Goal: Book appointment/travel/reservation

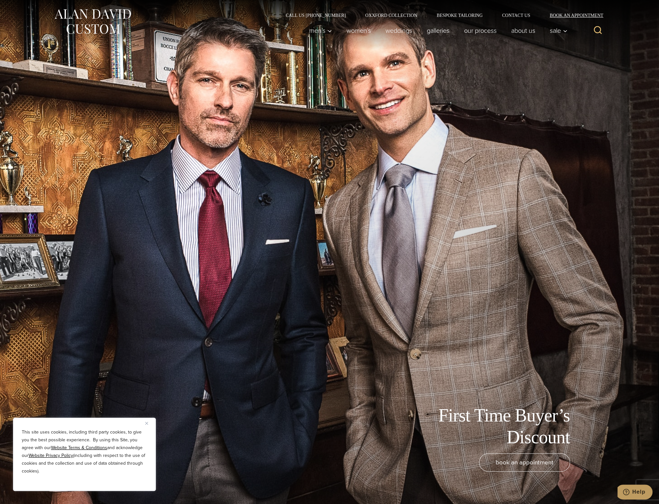
click at [569, 18] on link "Book an Appointment" at bounding box center [573, 15] width 66 height 5
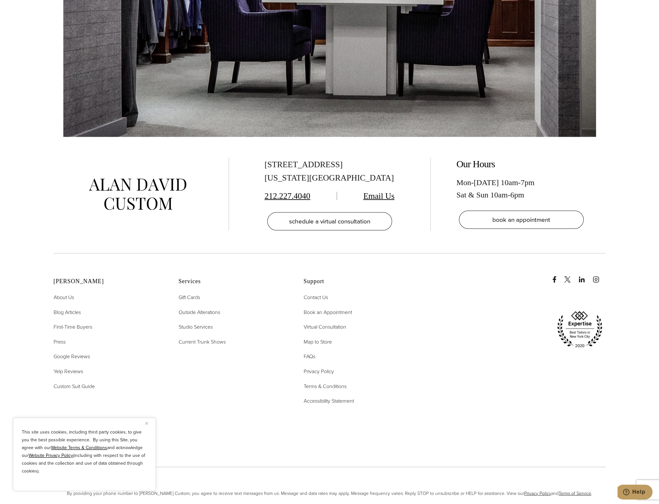
scroll to position [1673, 0]
click at [203, 337] on span "Current Trunk Shows" at bounding box center [202, 340] width 47 height 7
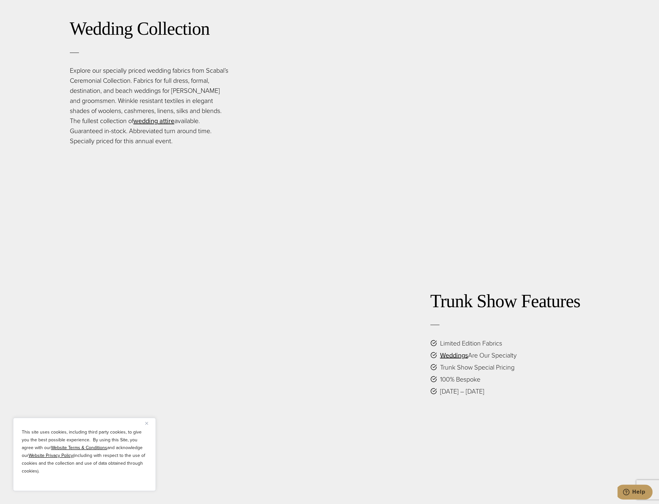
scroll to position [1591, 0]
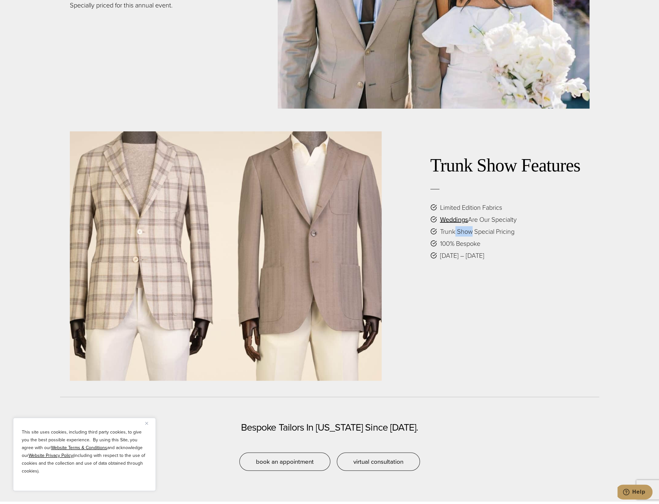
drag, startPoint x: 454, startPoint y: 228, endPoint x: 474, endPoint y: 236, distance: 21.8
click at [474, 236] on ul "Limited Edition Fabrics Weddings Are Our Specialty Trunk Show Special Pricing 1…" at bounding box center [509, 231] width 159 height 58
click at [474, 237] on ul "Limited Edition Fabrics Weddings Are Our Specialty Trunk Show Special Pricing 1…" at bounding box center [509, 231] width 159 height 58
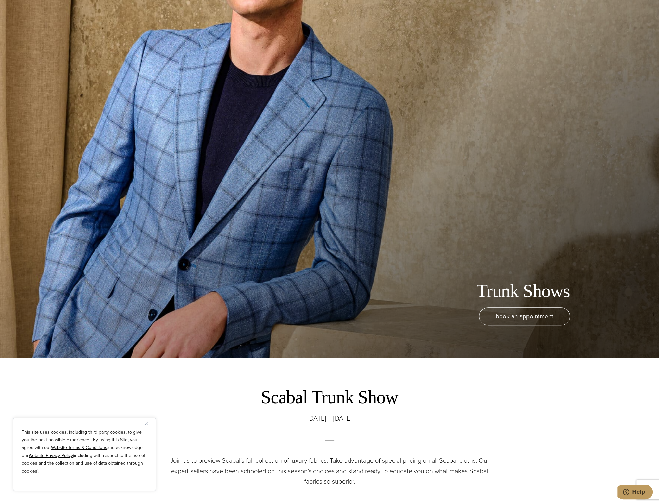
scroll to position [162, 0]
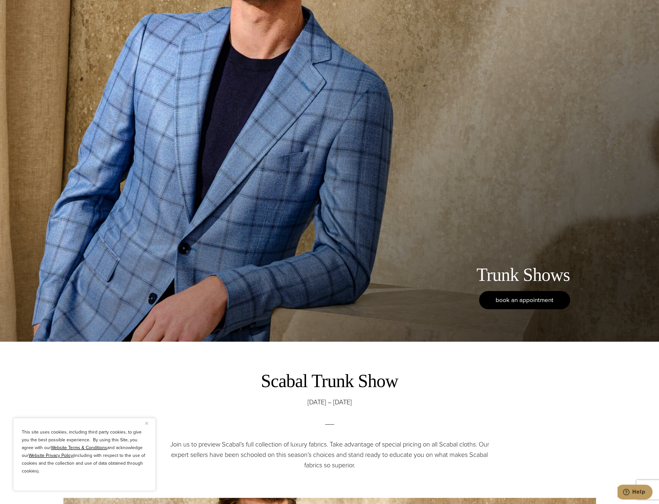
click at [512, 297] on span "book an appointment" at bounding box center [524, 299] width 58 height 9
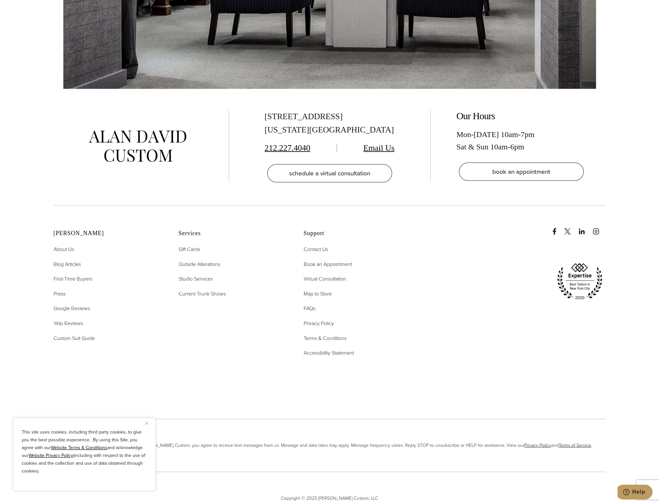
scroll to position [1720, 0]
click at [203, 290] on span "Current Trunk Shows" at bounding box center [202, 293] width 47 height 7
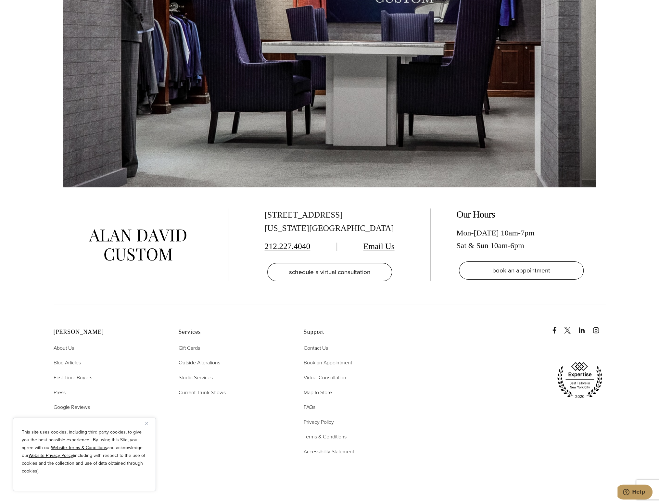
scroll to position [3214, 0]
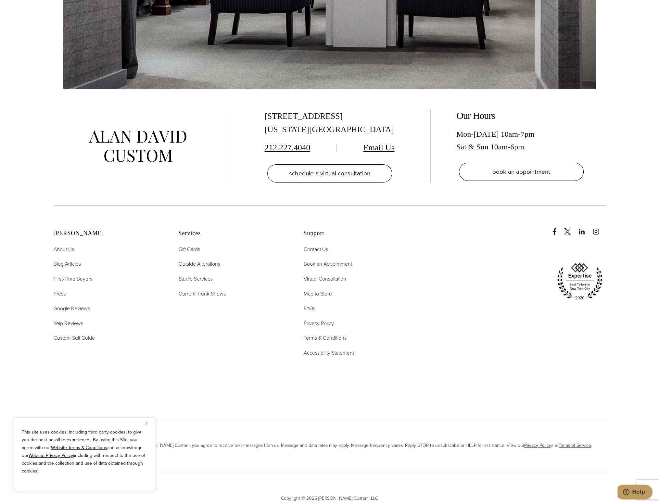
click at [190, 260] on span "Outside Alterations" at bounding box center [200, 263] width 42 height 7
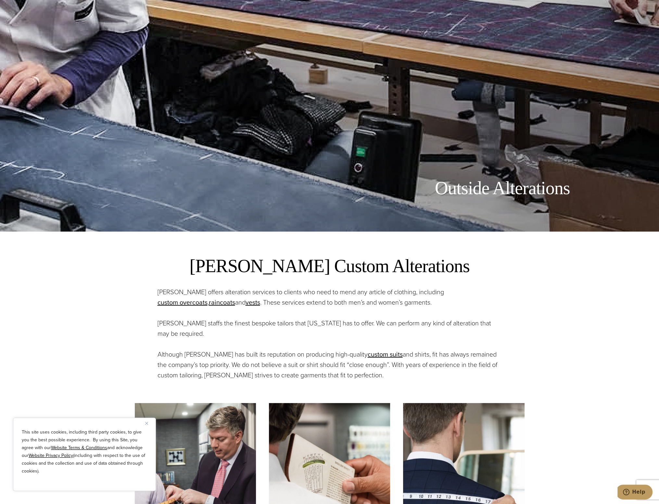
scroll to position [292, 0]
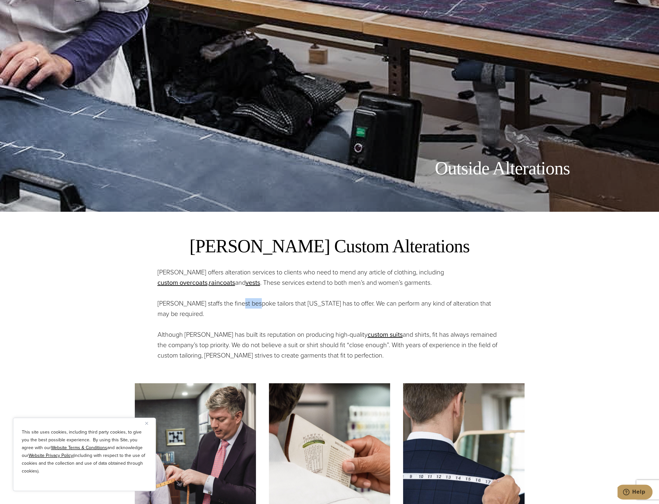
drag, startPoint x: 232, startPoint y: 306, endPoint x: 261, endPoint y: 308, distance: 28.9
click at [258, 308] on p "Alan David staffs the finest bespoke tailors that New York has to offer. We can…" at bounding box center [329, 308] width 344 height 21
click at [261, 308] on p "Alan David staffs the finest bespoke tailors that New York has to offer. We can…" at bounding box center [329, 308] width 344 height 21
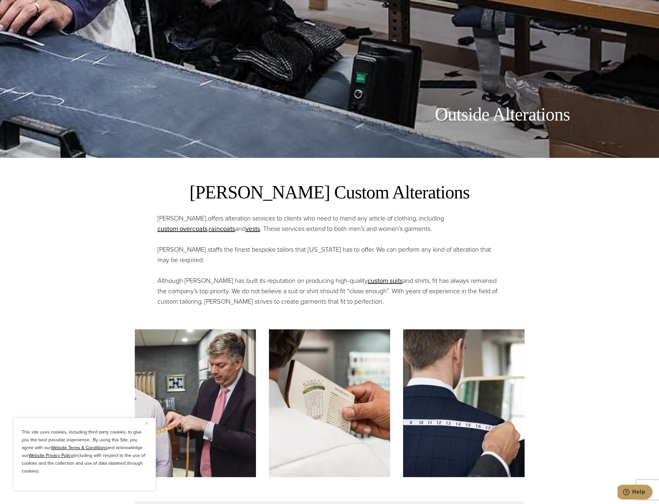
scroll to position [0, 0]
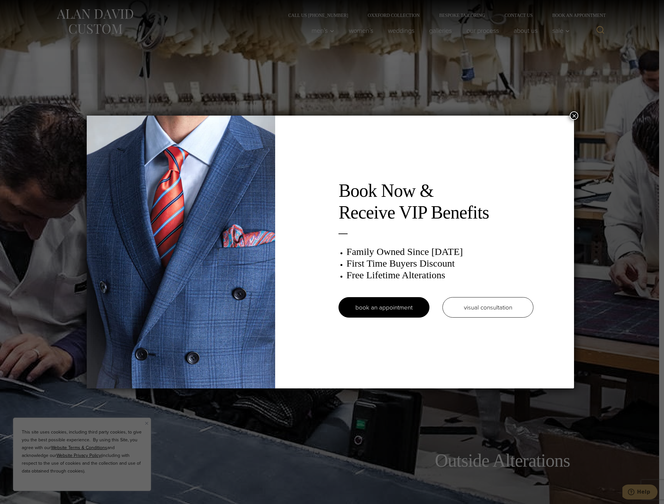
click at [577, 115] on button "×" at bounding box center [573, 115] width 8 height 8
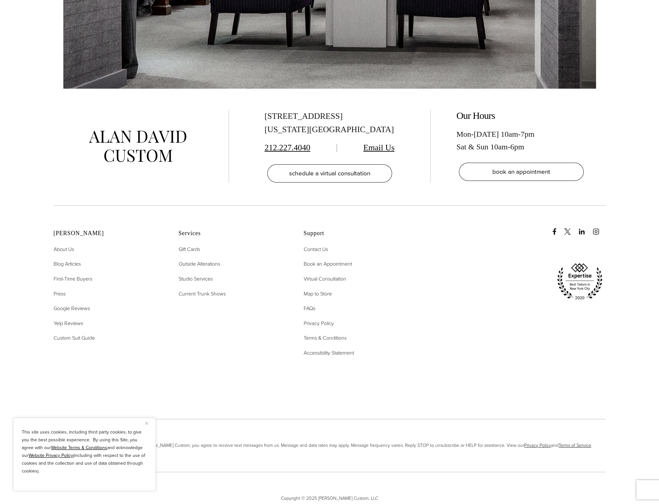
drag, startPoint x: 304, startPoint y: 128, endPoint x: 305, endPoint y: 122, distance: 5.9
